Goal: Task Accomplishment & Management: Use online tool/utility

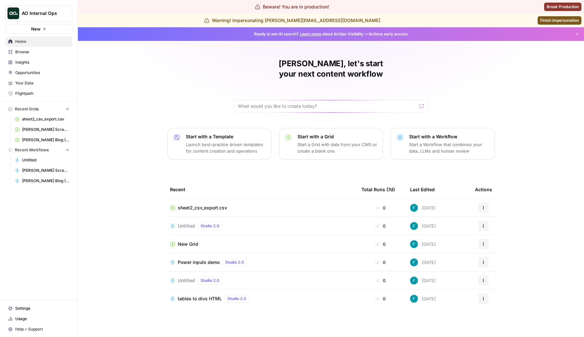
click at [46, 51] on span "Browse" at bounding box center [42, 52] width 54 height 6
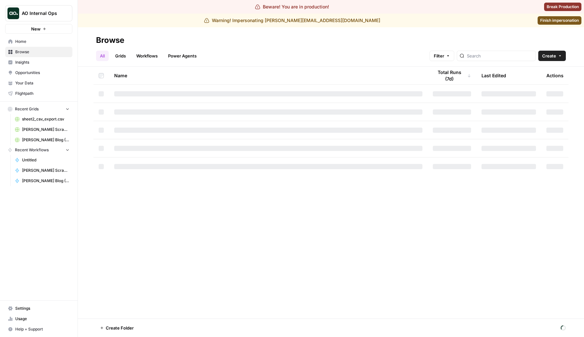
click at [147, 56] on link "Workflows" at bounding box center [146, 56] width 29 height 10
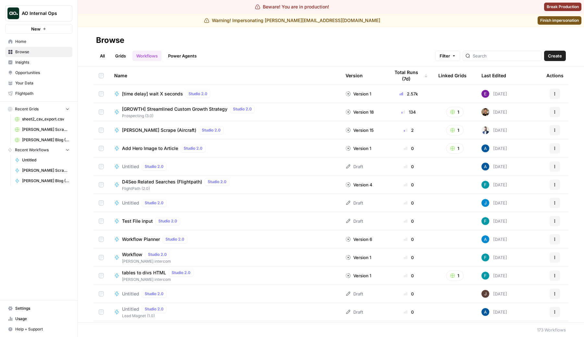
click at [502, 52] on div at bounding box center [502, 56] width 79 height 10
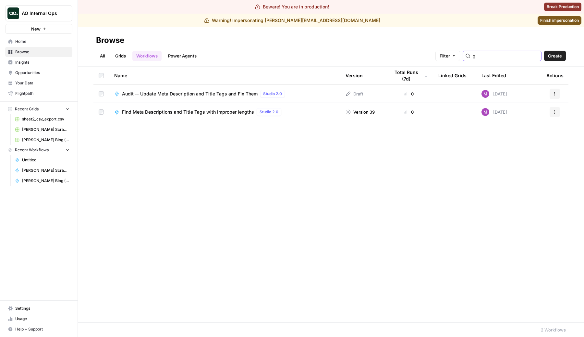
type input "g"
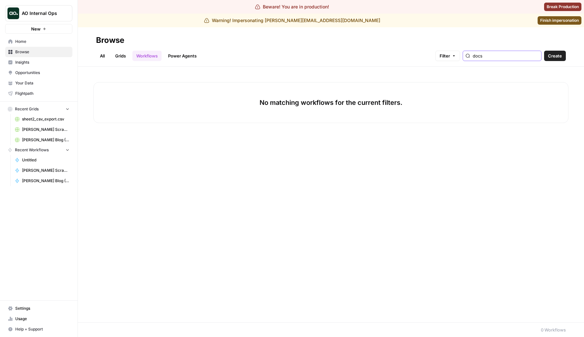
type input "docs"
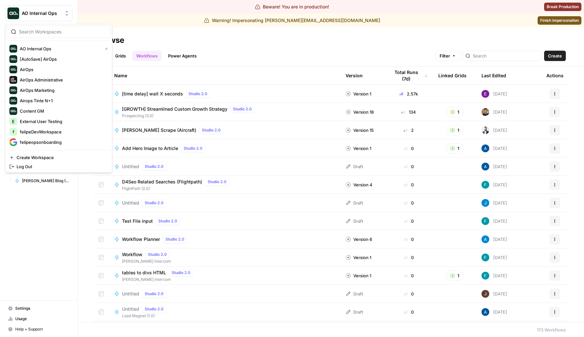
click at [41, 5] on button "AO Internal Ops" at bounding box center [38, 13] width 67 height 16
click at [52, 79] on span "AirOps Administrative" at bounding box center [63, 80] width 86 height 6
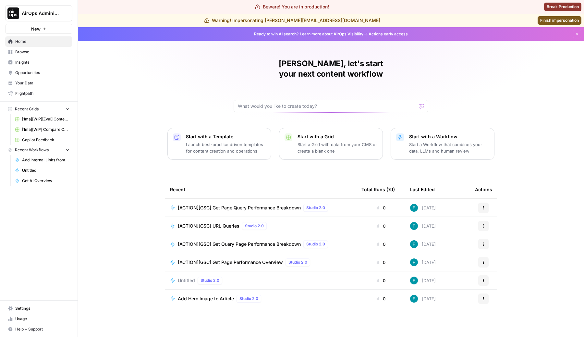
click at [26, 51] on span "Browse" at bounding box center [42, 52] width 54 height 6
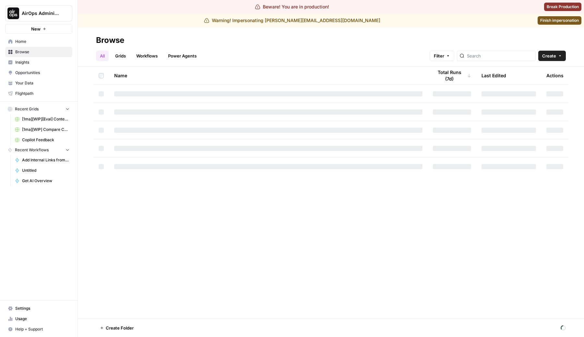
click at [137, 58] on link "Workflows" at bounding box center [146, 56] width 29 height 10
click at [517, 53] on input "search" at bounding box center [506, 56] width 66 height 6
type input "doc"
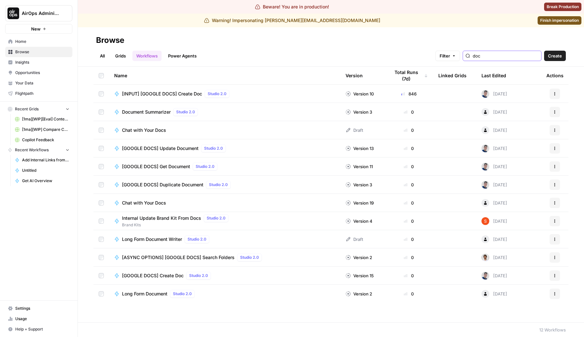
click at [506, 58] on input "doc" at bounding box center [506, 56] width 66 height 6
click at [315, 92] on div "[INPUT] [GOOGLE DOCS] Create Doc Studio 2.0" at bounding box center [224, 94] width 221 height 8
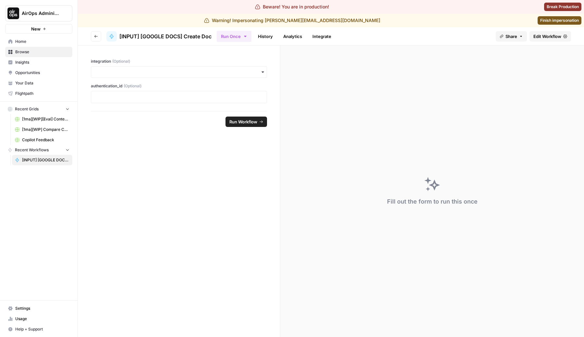
click at [537, 36] on span "Edit Workflow" at bounding box center [548, 36] width 28 height 6
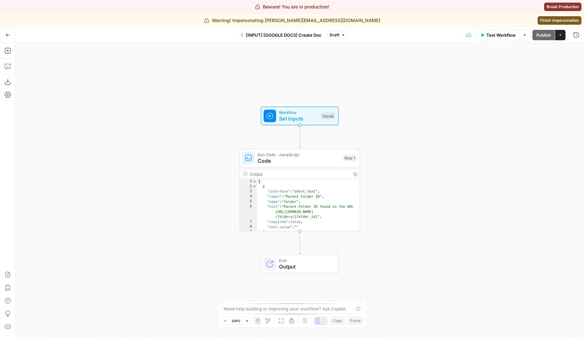
click at [275, 162] on span "Code" at bounding box center [299, 161] width 82 height 8
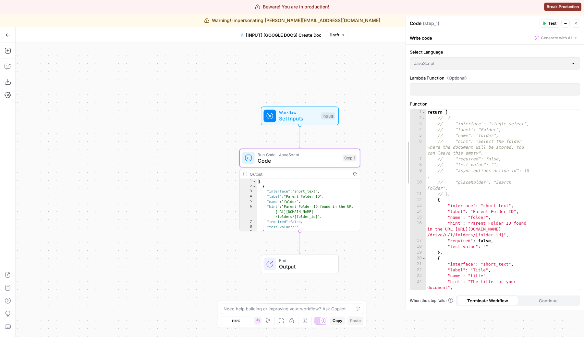
drag, startPoint x: 456, startPoint y: 149, endPoint x: 257, endPoint y: 191, distance: 204.1
click at [257, 191] on body "Beware! You are in production! Break Production Warning! Impersonating [PERSON_…" at bounding box center [292, 168] width 584 height 337
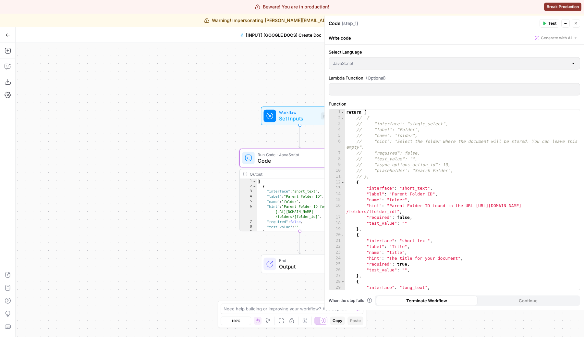
click at [9, 32] on button "Go Back" at bounding box center [8, 35] width 12 height 12
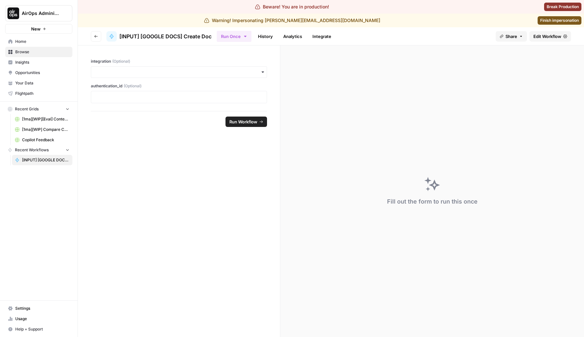
click at [94, 31] on button "Go back" at bounding box center [96, 36] width 10 height 10
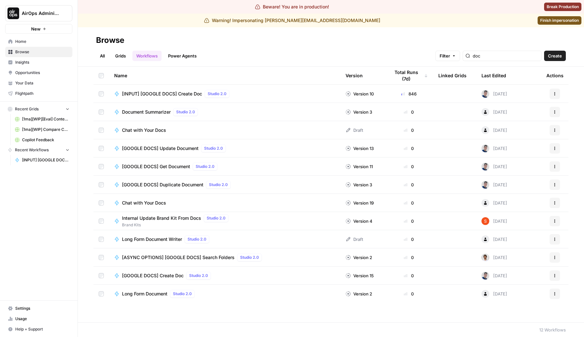
click at [165, 276] on span "[GOOGLE DOCS] Create Doc" at bounding box center [153, 275] width 62 height 6
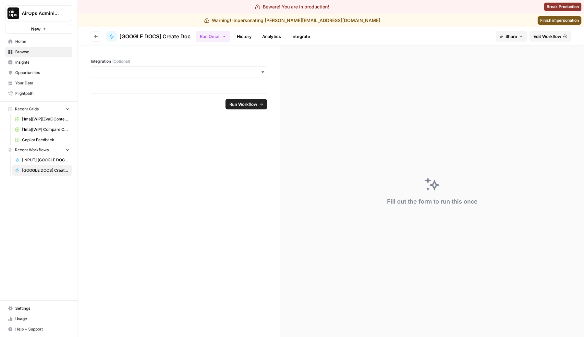
click at [547, 34] on span "Edit Workflow" at bounding box center [548, 36] width 28 height 6
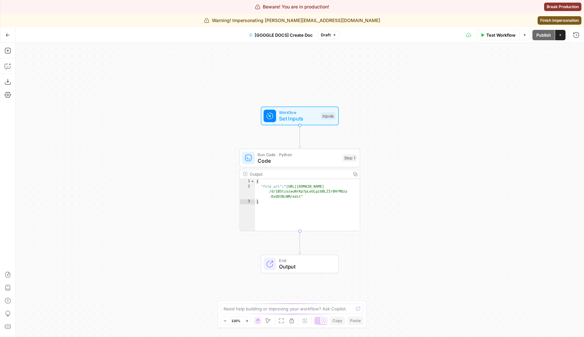
click at [274, 162] on span "Code" at bounding box center [299, 161] width 82 height 8
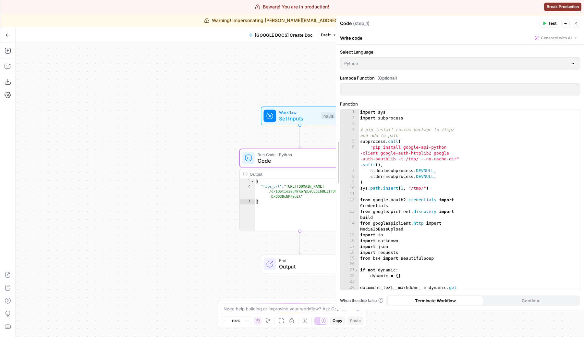
drag, startPoint x: 455, startPoint y: 142, endPoint x: 336, endPoint y: 188, distance: 127.2
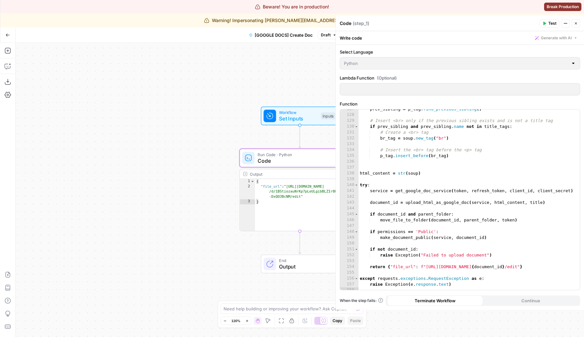
scroll to position [749, 0]
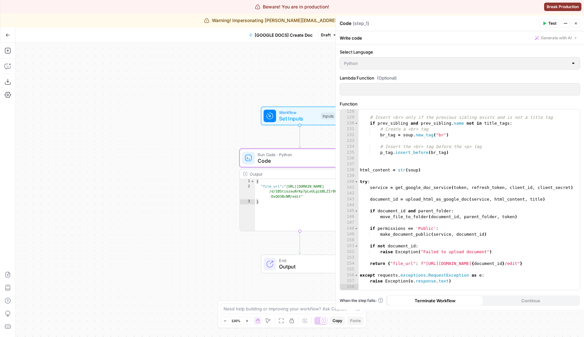
click at [329, 35] on span "Draft" at bounding box center [326, 35] width 10 height 6
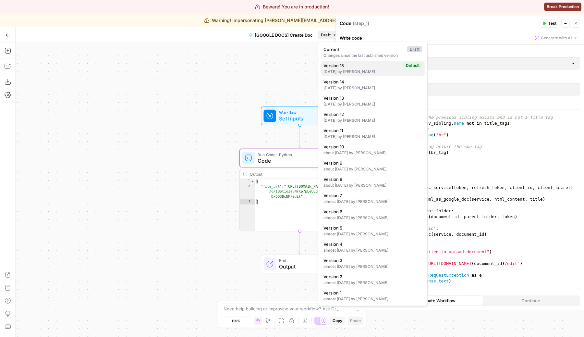
click at [343, 69] on div "[DATE] by [PERSON_NAME]" at bounding box center [373, 72] width 99 height 6
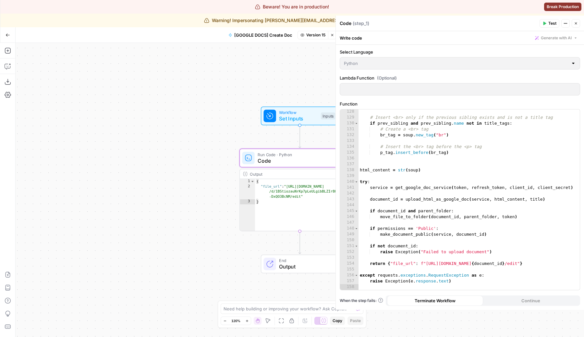
click at [318, 36] on span "Version 15" at bounding box center [315, 35] width 19 height 6
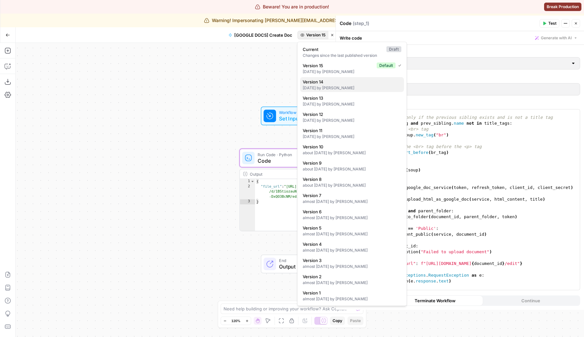
click at [336, 83] on span "Version 14" at bounding box center [351, 82] width 96 height 6
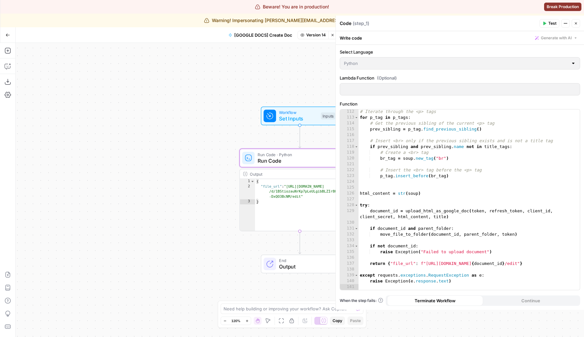
scroll to position [661, 0]
click at [309, 38] on span "Version 14" at bounding box center [315, 35] width 19 height 6
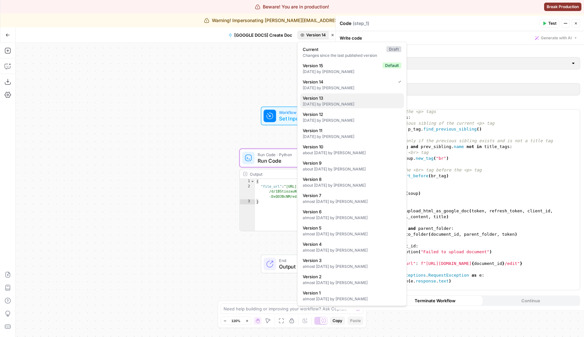
click at [319, 96] on span "Version 13" at bounding box center [351, 98] width 96 height 6
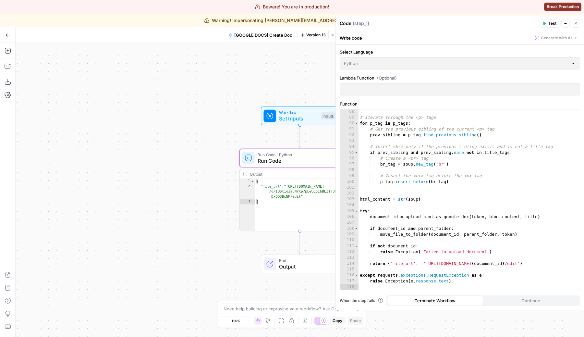
scroll to position [509, 0]
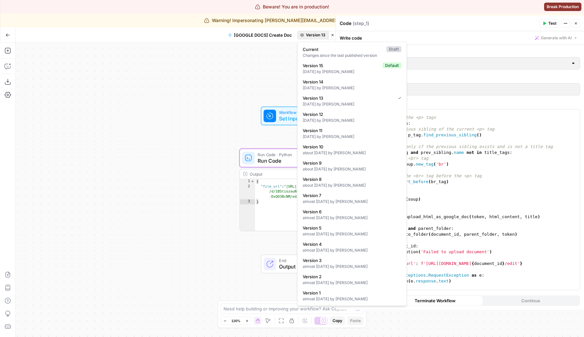
click at [312, 38] on button "Version 13" at bounding box center [312, 35] width 31 height 8
click at [323, 69] on div "[DATE] by [PERSON_NAME]" at bounding box center [352, 72] width 99 height 6
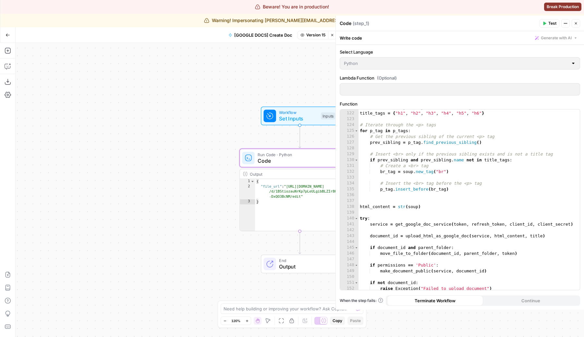
scroll to position [749, 0]
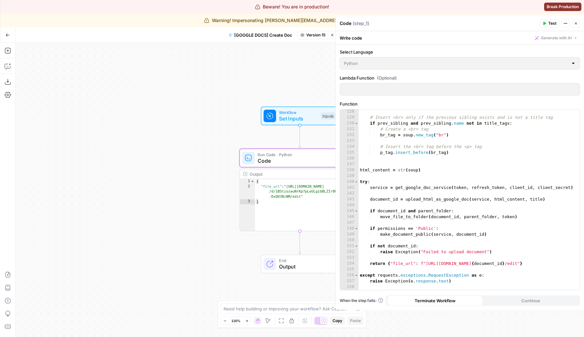
click at [317, 35] on span "Version 15" at bounding box center [315, 35] width 19 height 6
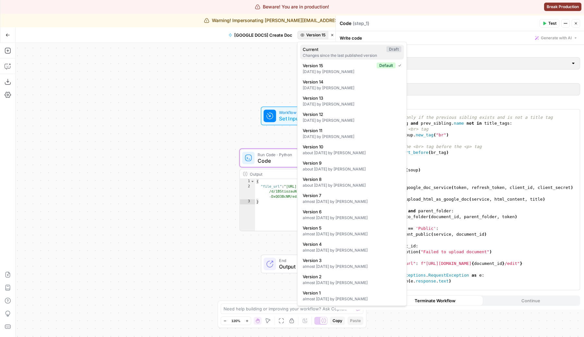
click at [330, 52] on span "Current" at bounding box center [343, 49] width 81 height 6
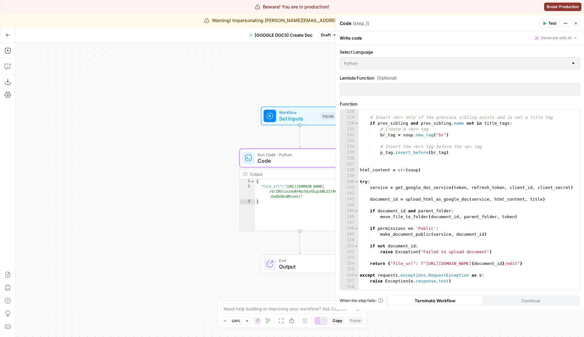
click at [420, 205] on div "128 129 130 131 132 133 134 135 136 137 138 139 140 141 142 143 144 145 146 147…" at bounding box center [460, 199] width 240 height 181
drag, startPoint x: 466, startPoint y: 279, endPoint x: 404, endPoint y: 157, distance: 136.6
click at [404, 157] on div "128 129 130 131 132 133 134 135 136 137 138 139 140 141 142 143 144 145 146 147…" at bounding box center [460, 199] width 240 height 181
click at [413, 176] on div "128 129 130 131 132 133 134 135 136 137 138 139 140 141 142 143 144 145 146 147…" at bounding box center [460, 199] width 240 height 181
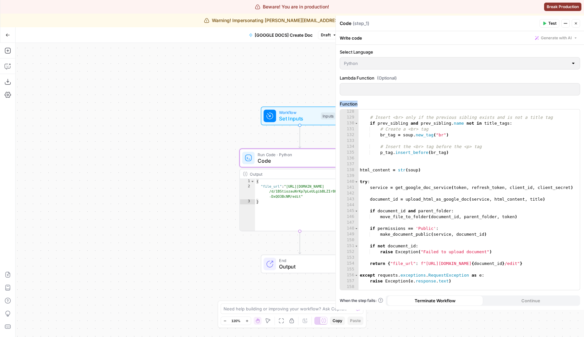
click at [413, 176] on div "128 129 130 131 132 133 134 135 136 137 138 139 140 141 142 143 144 145 146 147…" at bounding box center [460, 199] width 240 height 181
click at [419, 195] on div "128 129 130 131 132 133 134 135 136 137 138 139 140 141 142 143 144 145 146 147…" at bounding box center [460, 199] width 240 height 181
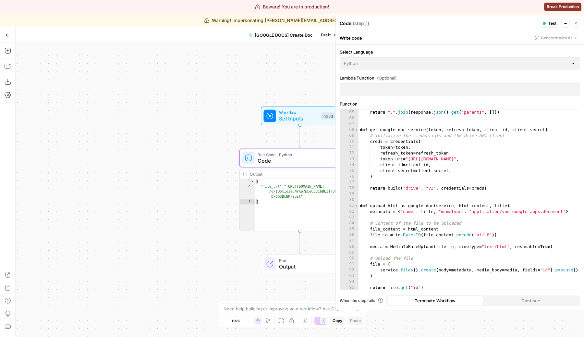
scroll to position [393, 0]
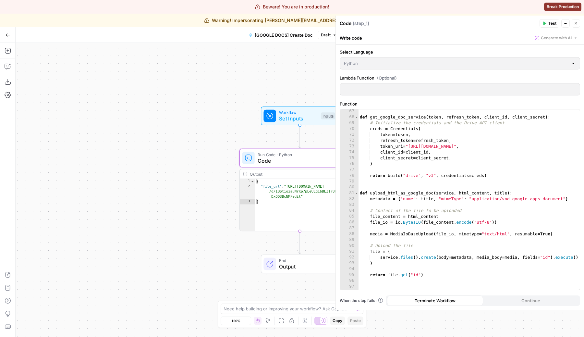
click at [423, 223] on div "67 68 69 70 71 72 73 74 75 76 77 78 79 80 81 82 83 84 85 86 87 88 89 90 91 92 9…" at bounding box center [460, 199] width 240 height 181
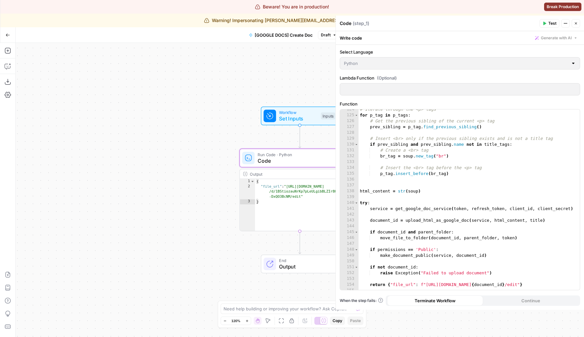
scroll to position [749, 0]
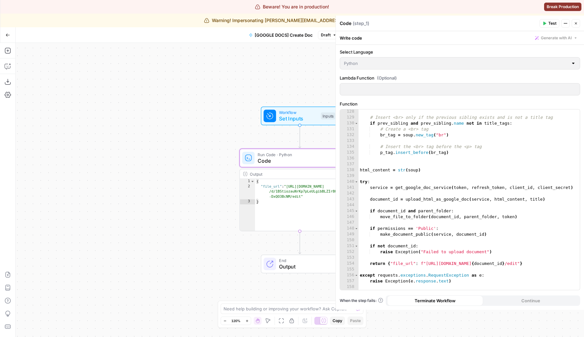
click at [423, 223] on div "128 129 130 131 132 133 134 135 136 137 138 139 140 141 142 143 144 145 146 147…" at bounding box center [460, 199] width 240 height 181
click at [479, 181] on div "128 129 130 131 132 133 134 135 136 137 138 139 140 141 142 143 144 145 146 147…" at bounding box center [460, 199] width 240 height 181
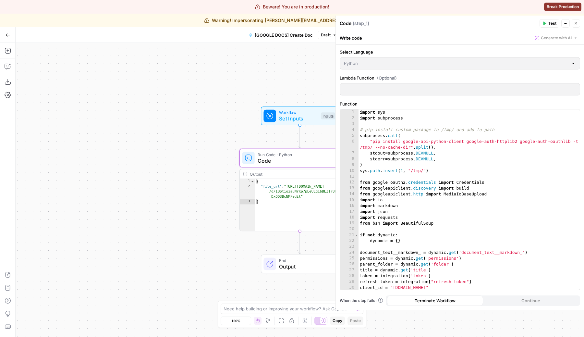
scroll to position [0, 0]
click at [91, 75] on div "Workflow Set Inputs Inputs Run Code · Python Code Step 1 Output Copy 1 2 3 { "f…" at bounding box center [300, 190] width 569 height 294
